Goal: Book appointment/travel/reservation

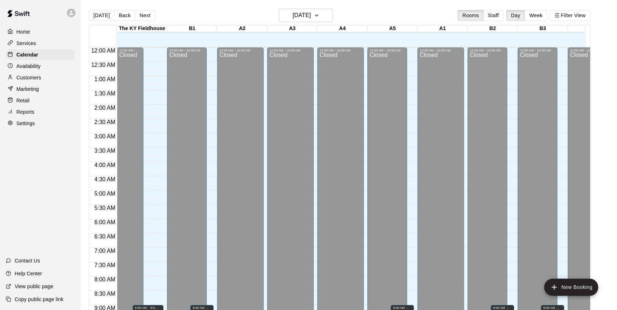
scroll to position [394, 0]
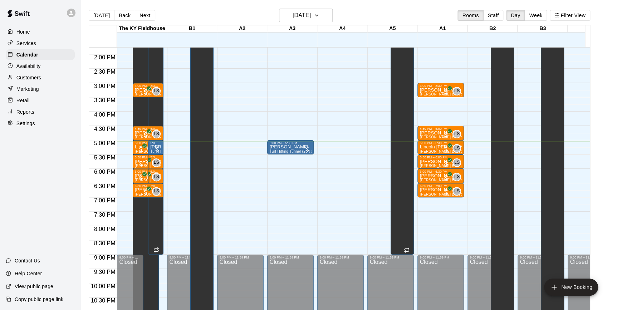
click at [304, 151] on div at bounding box center [307, 149] width 7 height 7
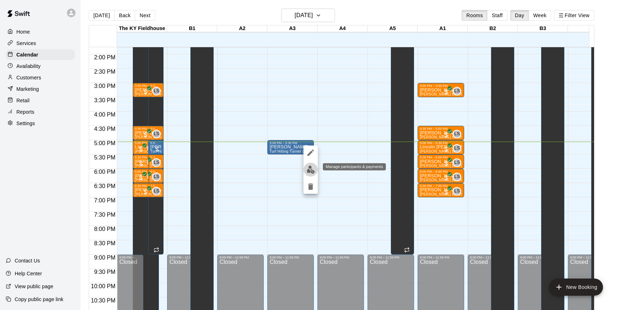
click at [310, 168] on img "edit" at bounding box center [311, 170] width 8 height 8
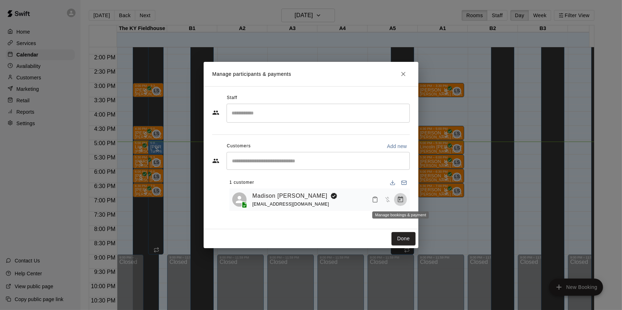
click at [404, 199] on button "Manage bookings & payment" at bounding box center [400, 199] width 13 height 13
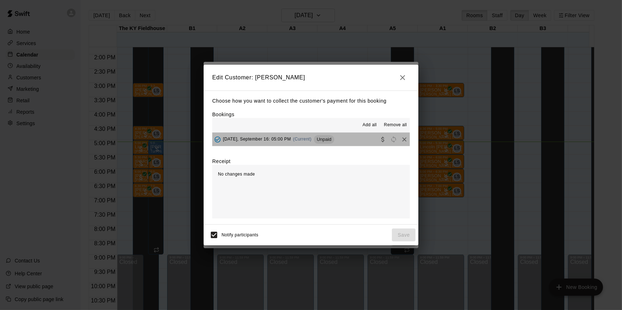
click at [328, 136] on div "Unpaid" at bounding box center [324, 139] width 20 height 9
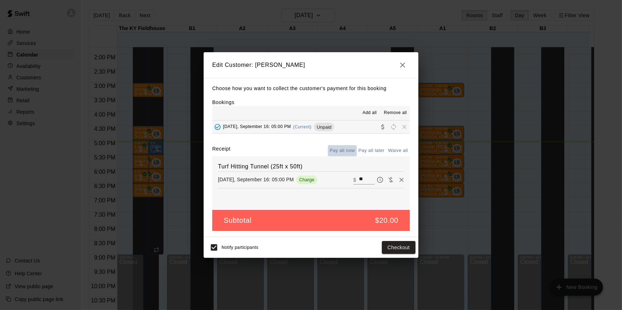
click at [346, 153] on button "Pay all now" at bounding box center [342, 150] width 29 height 11
click at [404, 243] on button "Checkout" at bounding box center [399, 247] width 34 height 13
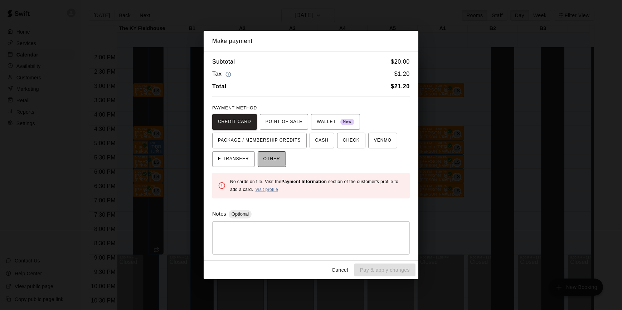
click at [265, 157] on span "OTHER" at bounding box center [271, 158] width 17 height 11
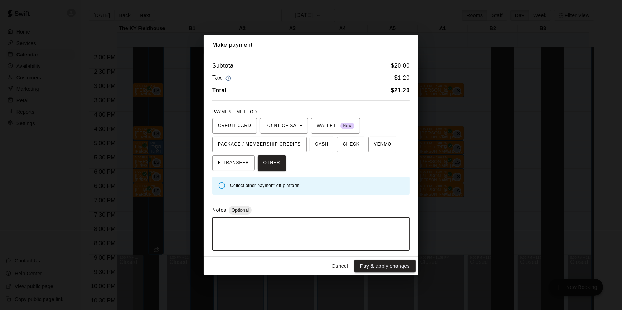
click at [279, 231] on textarea at bounding box center [310, 233] width 187 height 21
type textarea "**********"
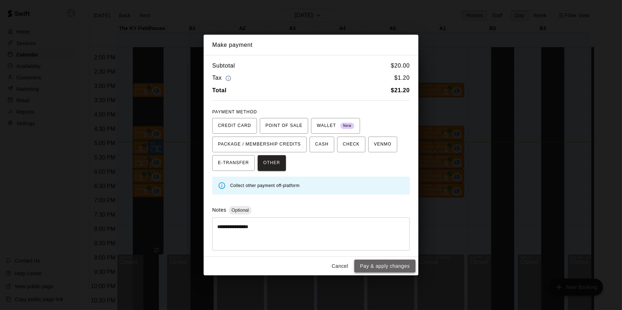
click at [393, 265] on button "Pay & apply changes" at bounding box center [384, 266] width 61 height 13
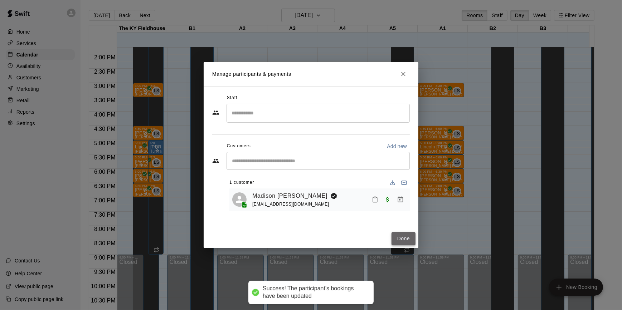
click at [407, 238] on button "Done" at bounding box center [403, 238] width 24 height 13
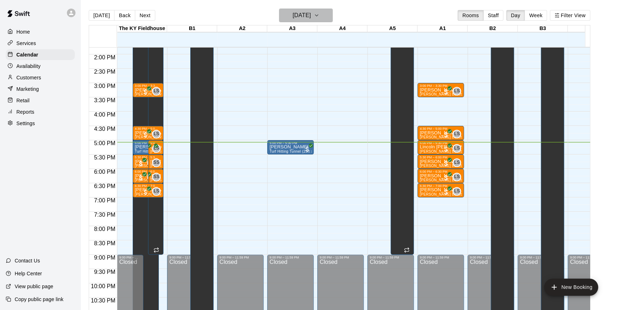
click at [319, 14] on icon "button" at bounding box center [317, 15] width 6 height 9
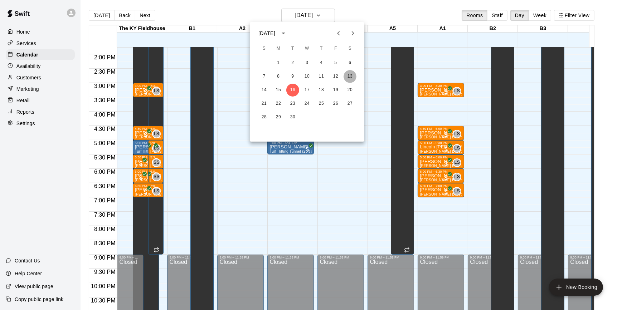
click at [349, 77] on button "13" at bounding box center [349, 76] width 13 height 13
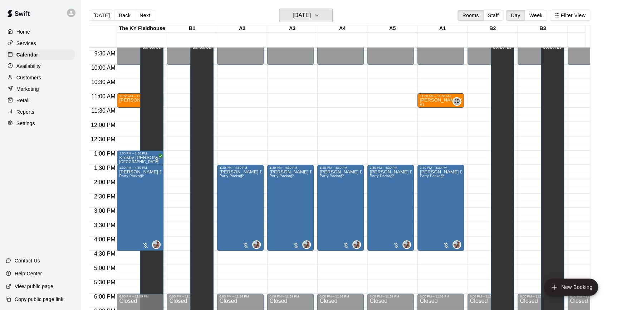
scroll to position [270, 0]
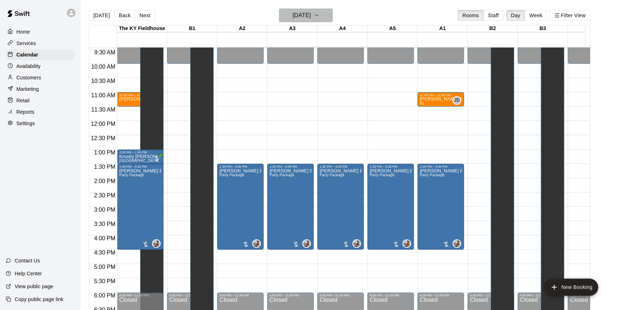
click at [319, 13] on icon "button" at bounding box center [317, 15] width 6 height 9
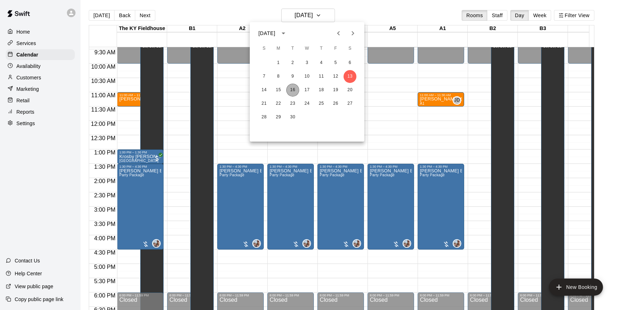
click at [293, 87] on button "16" at bounding box center [292, 90] width 13 height 13
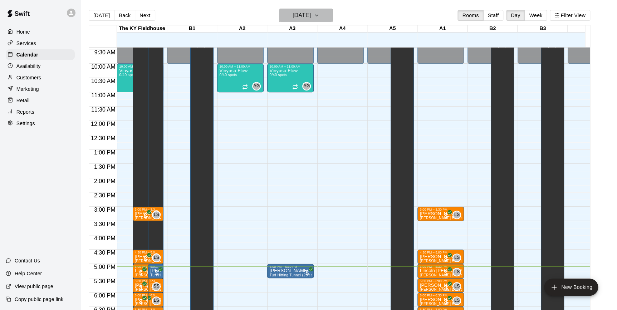
click at [319, 13] on icon "button" at bounding box center [317, 15] width 6 height 9
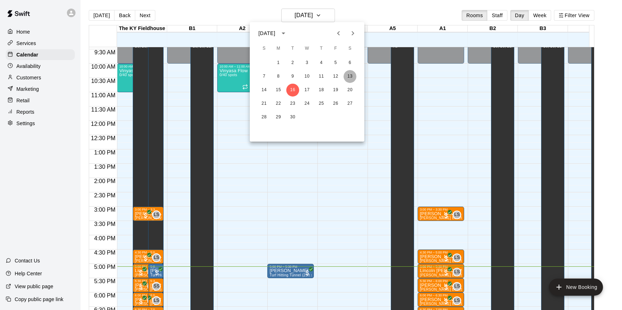
click at [349, 77] on button "13" at bounding box center [349, 76] width 13 height 13
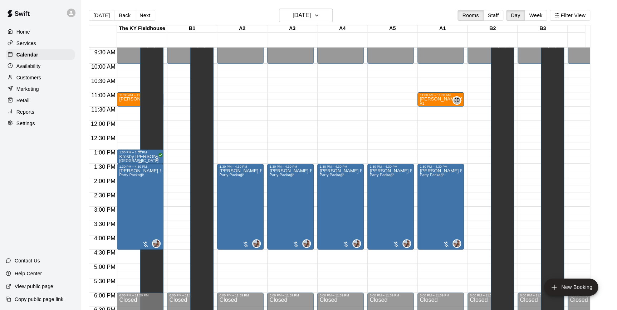
click at [151, 153] on div "1:00 PM – 1:30 PM" at bounding box center [140, 153] width 42 height 4
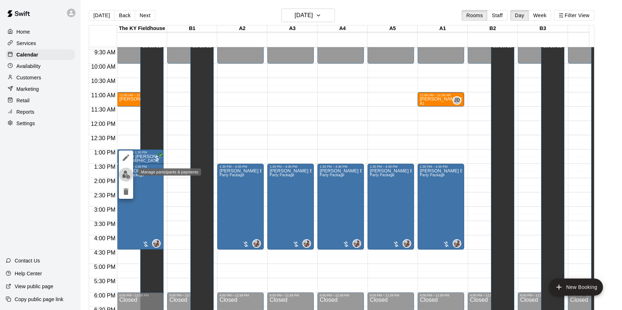
click at [127, 173] on img "edit" at bounding box center [126, 175] width 8 height 8
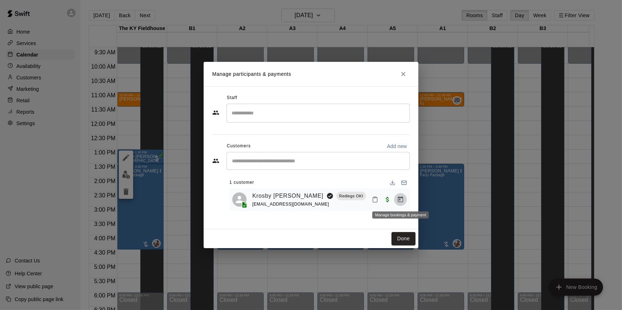
click at [402, 199] on icon "Manage bookings & payment" at bounding box center [400, 199] width 7 height 7
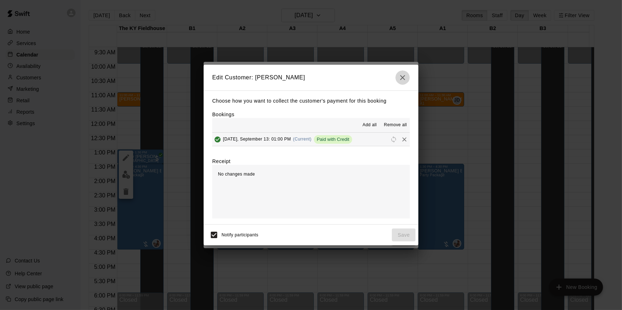
click at [401, 76] on icon "button" at bounding box center [402, 77] width 5 height 5
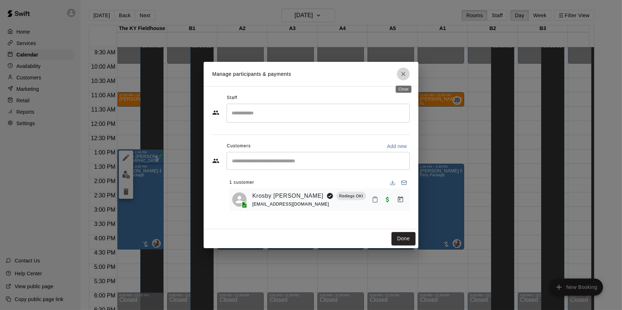
click at [401, 76] on icon "Close" at bounding box center [403, 73] width 7 height 7
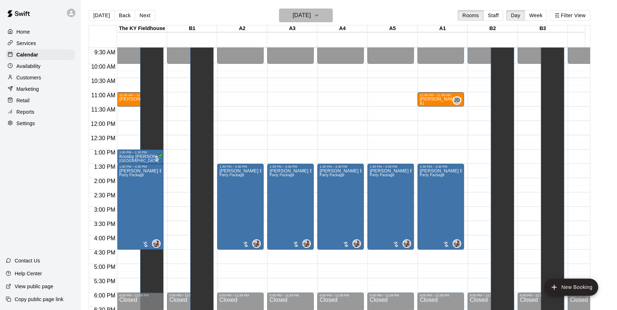
click at [318, 15] on icon "button" at bounding box center [316, 15] width 3 height 1
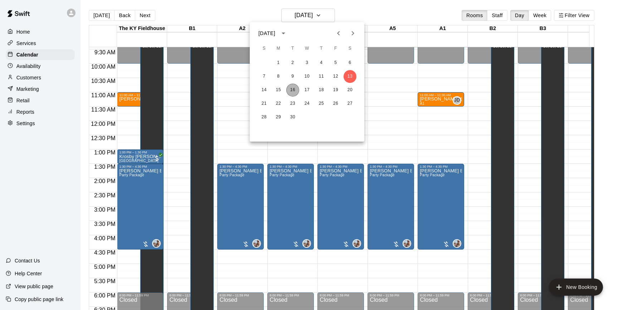
click at [291, 89] on button "16" at bounding box center [292, 90] width 13 height 13
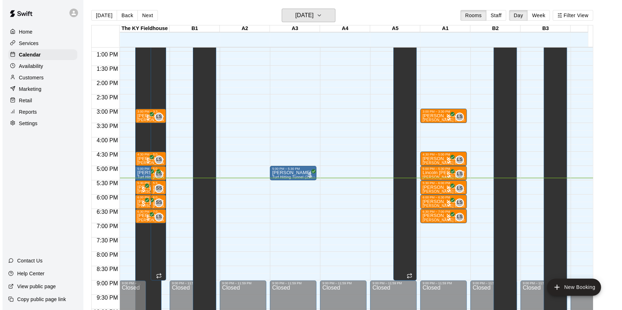
scroll to position [375, 0]
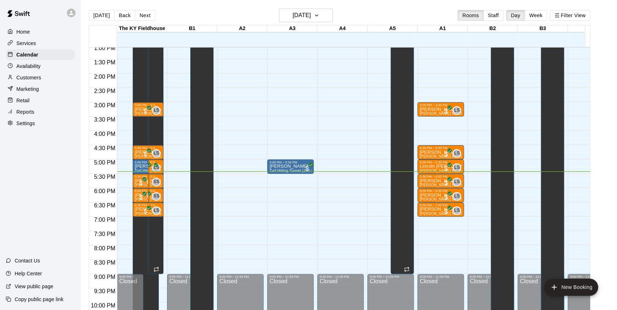
click at [344, 181] on div "12:00 AM – 10:00 AM Closed 9:00 PM – 11:59 PM Closed" at bounding box center [340, 16] width 46 height 687
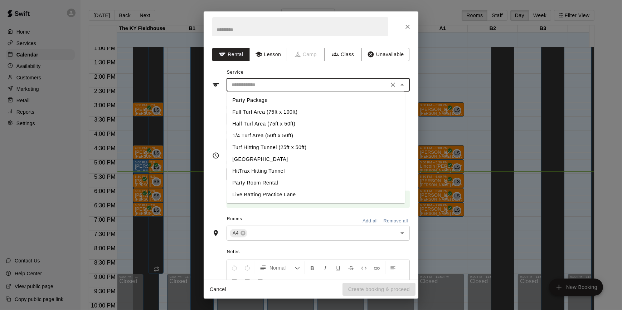
click at [319, 82] on input "text" at bounding box center [308, 84] width 158 height 9
click at [278, 149] on li "Turf Hitting Tunnel (25ft x 50ft)" at bounding box center [316, 148] width 178 height 12
type input "**********"
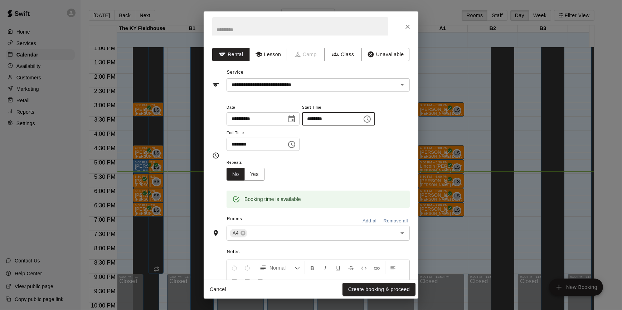
click at [328, 118] on input "********" at bounding box center [329, 118] width 55 height 13
type input "********"
click at [243, 143] on input "********" at bounding box center [253, 144] width 55 height 13
type input "********"
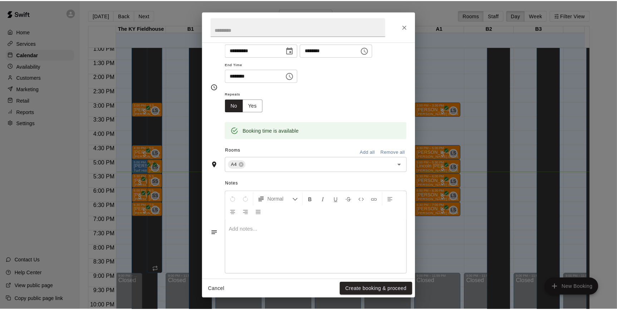
scroll to position [76, 0]
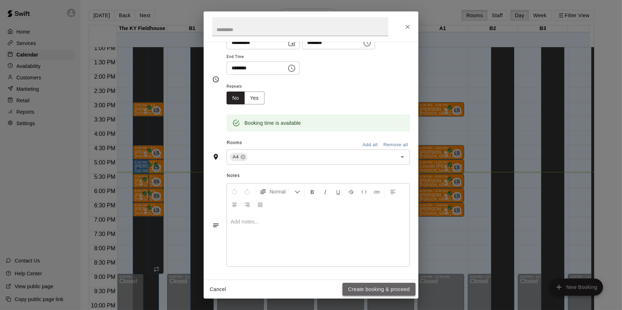
click at [389, 287] on button "Create booking & proceed" at bounding box center [378, 289] width 73 height 13
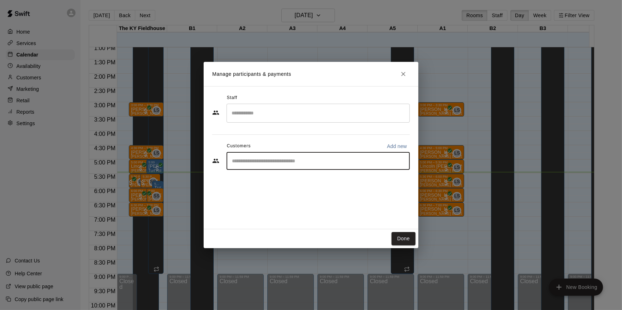
click at [272, 161] on input "Start typing to search customers..." at bounding box center [318, 160] width 177 height 7
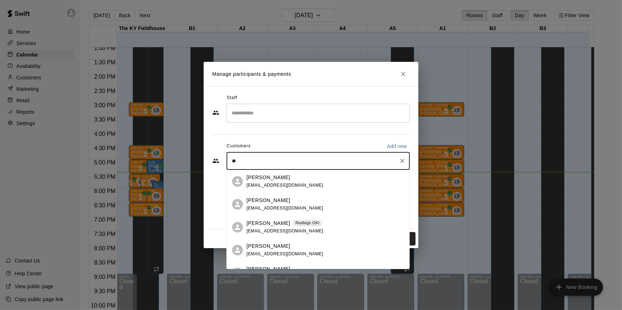
type input "*"
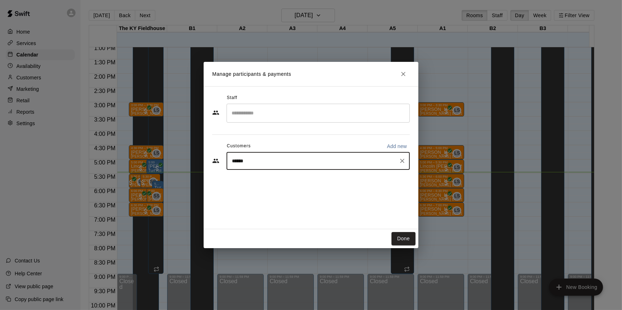
type input "*******"
click at [278, 177] on div "[PERSON_NAME]" at bounding box center [284, 178] width 77 height 8
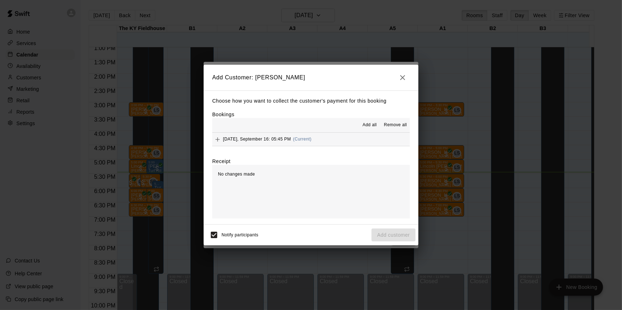
click at [310, 137] on span "(Current)" at bounding box center [302, 139] width 19 height 5
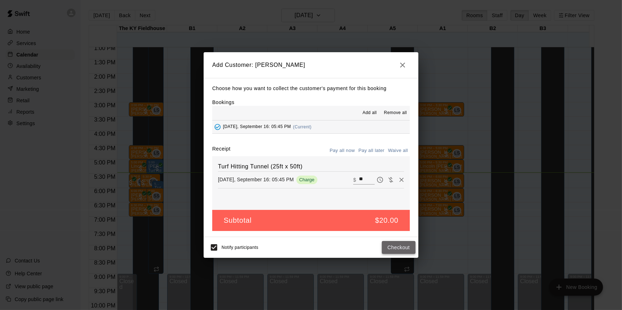
click at [399, 248] on button "Checkout" at bounding box center [399, 247] width 34 height 13
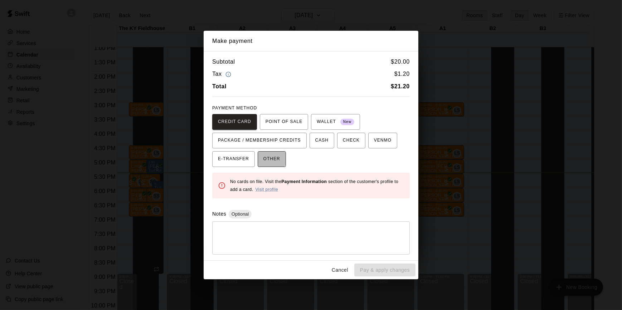
click at [266, 157] on span "OTHER" at bounding box center [271, 158] width 17 height 11
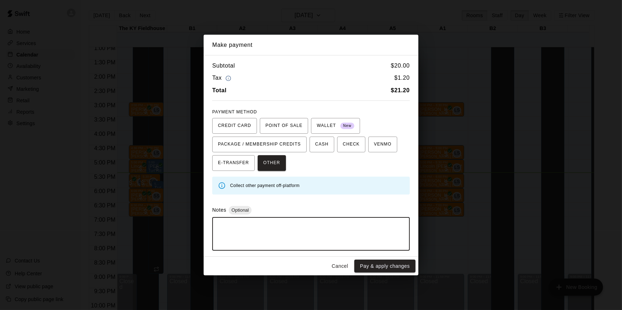
click at [254, 226] on textarea at bounding box center [310, 233] width 187 height 21
type textarea "**********"
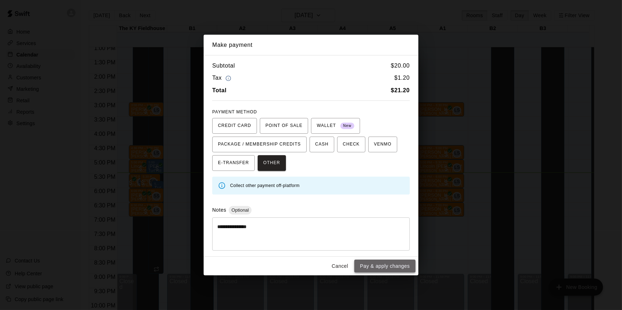
click at [391, 266] on button "Pay & apply changes" at bounding box center [384, 266] width 61 height 13
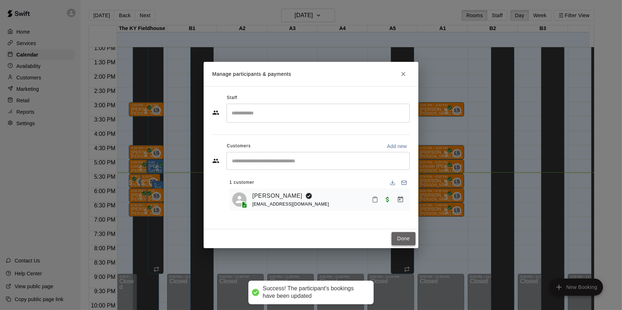
click at [399, 240] on button "Done" at bounding box center [403, 238] width 24 height 13
